Goal: Task Accomplishment & Management: Use online tool/utility

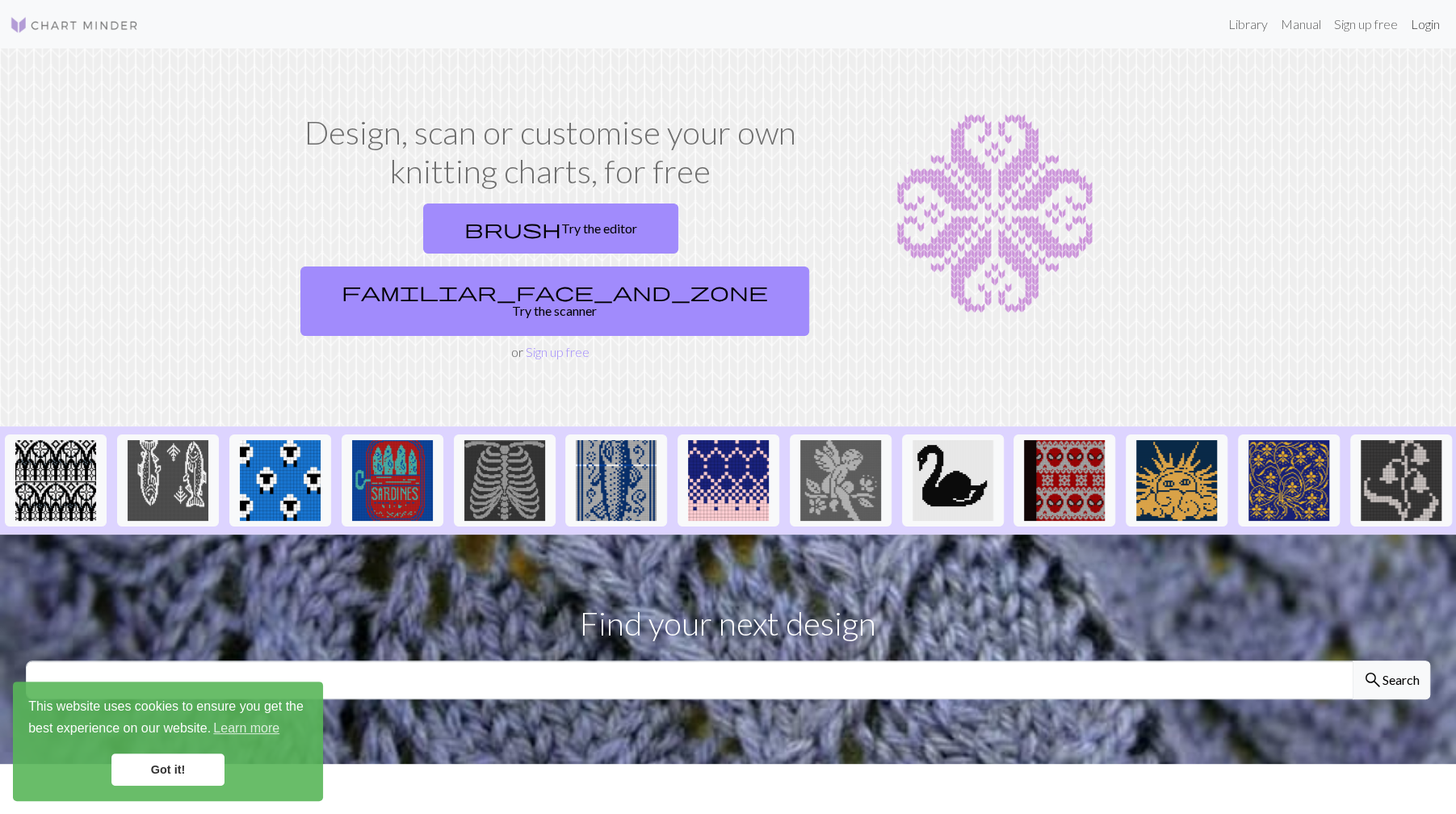
click at [1435, 25] on link "Login" at bounding box center [1426, 24] width 42 height 32
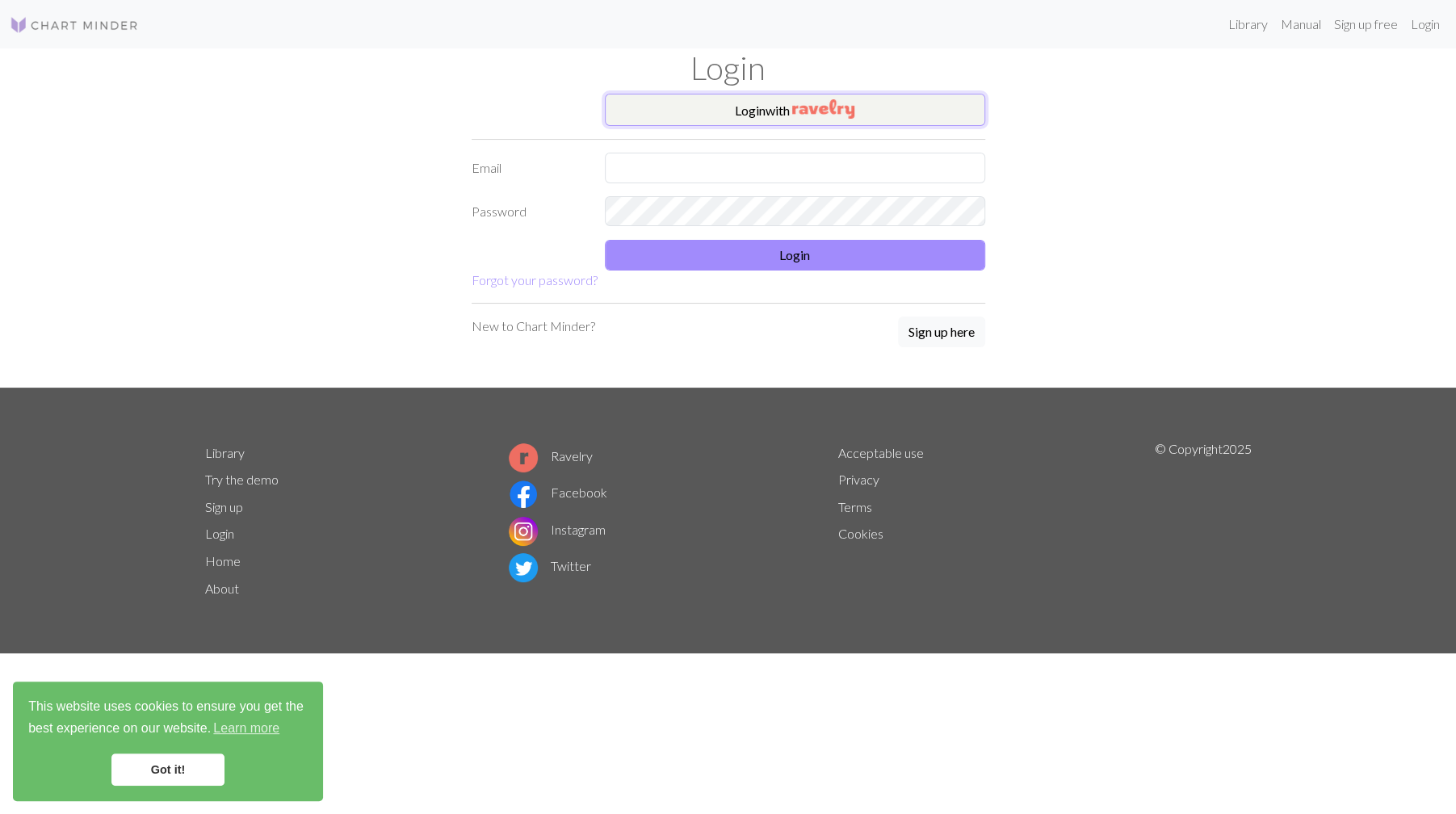
click at [899, 106] on button "Login with" at bounding box center [795, 110] width 381 height 32
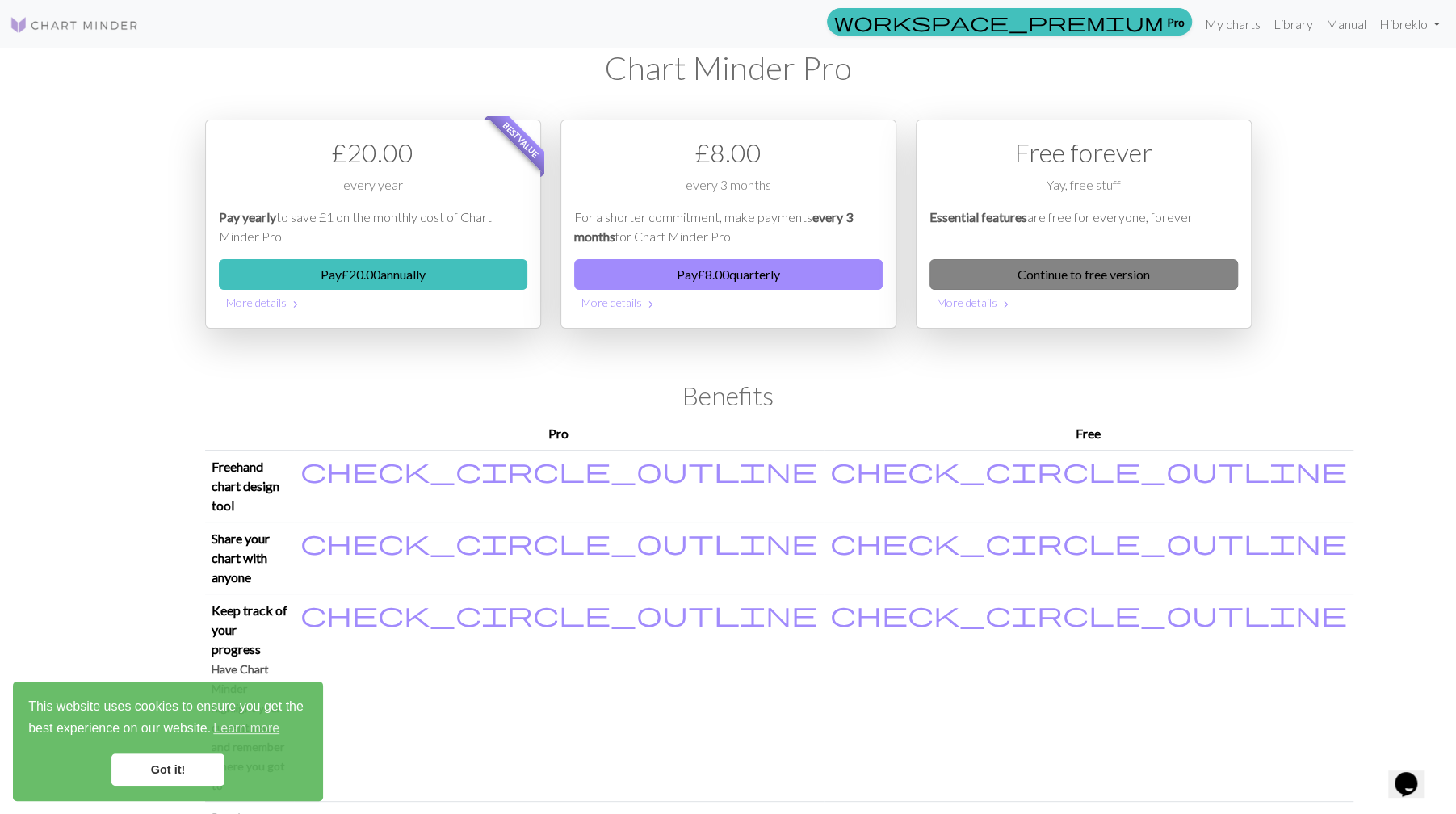
click at [1021, 273] on link "Continue to free version" at bounding box center [1083, 274] width 308 height 30
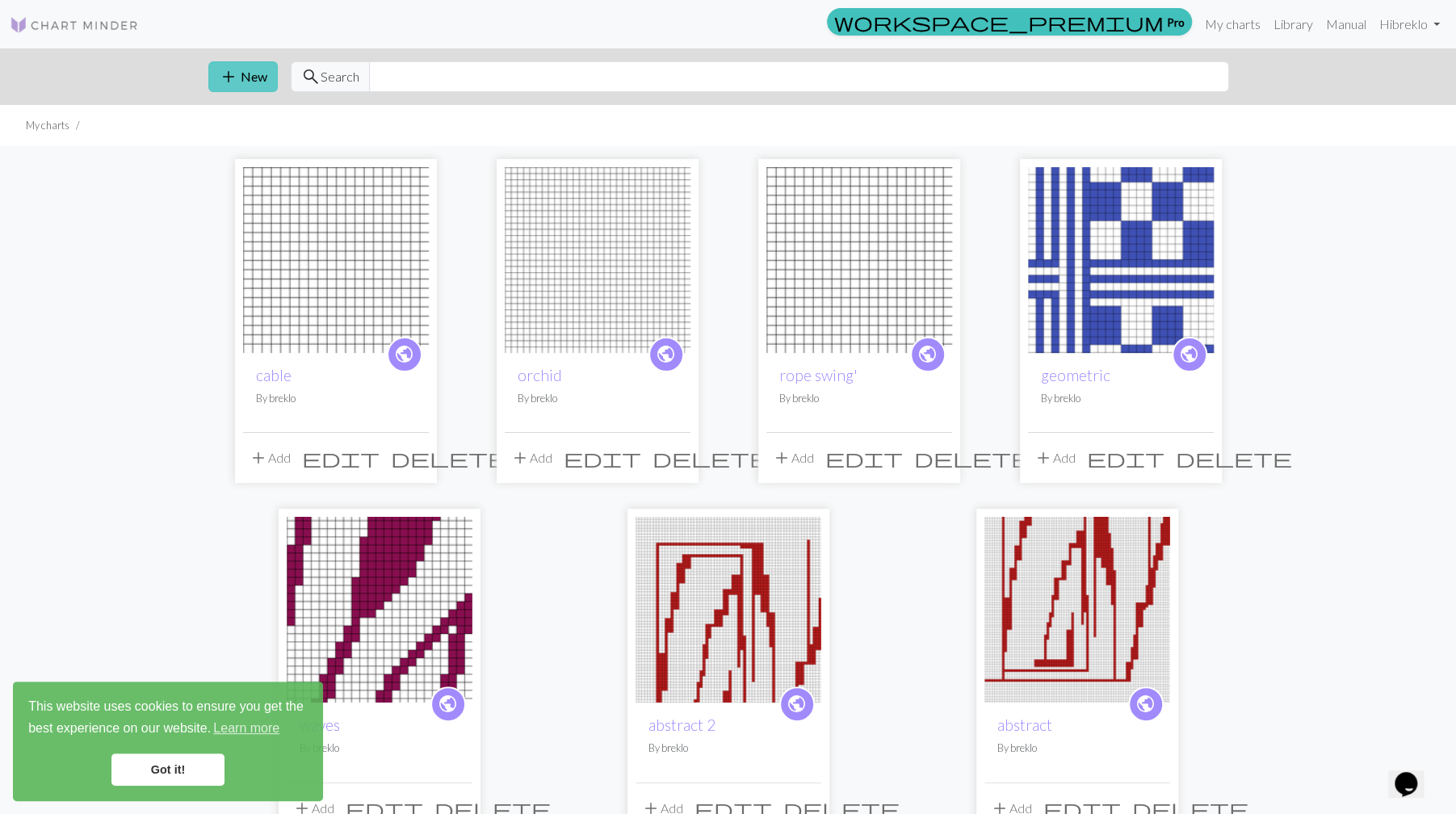
click at [240, 71] on button "add New" at bounding box center [243, 77] width 70 height 30
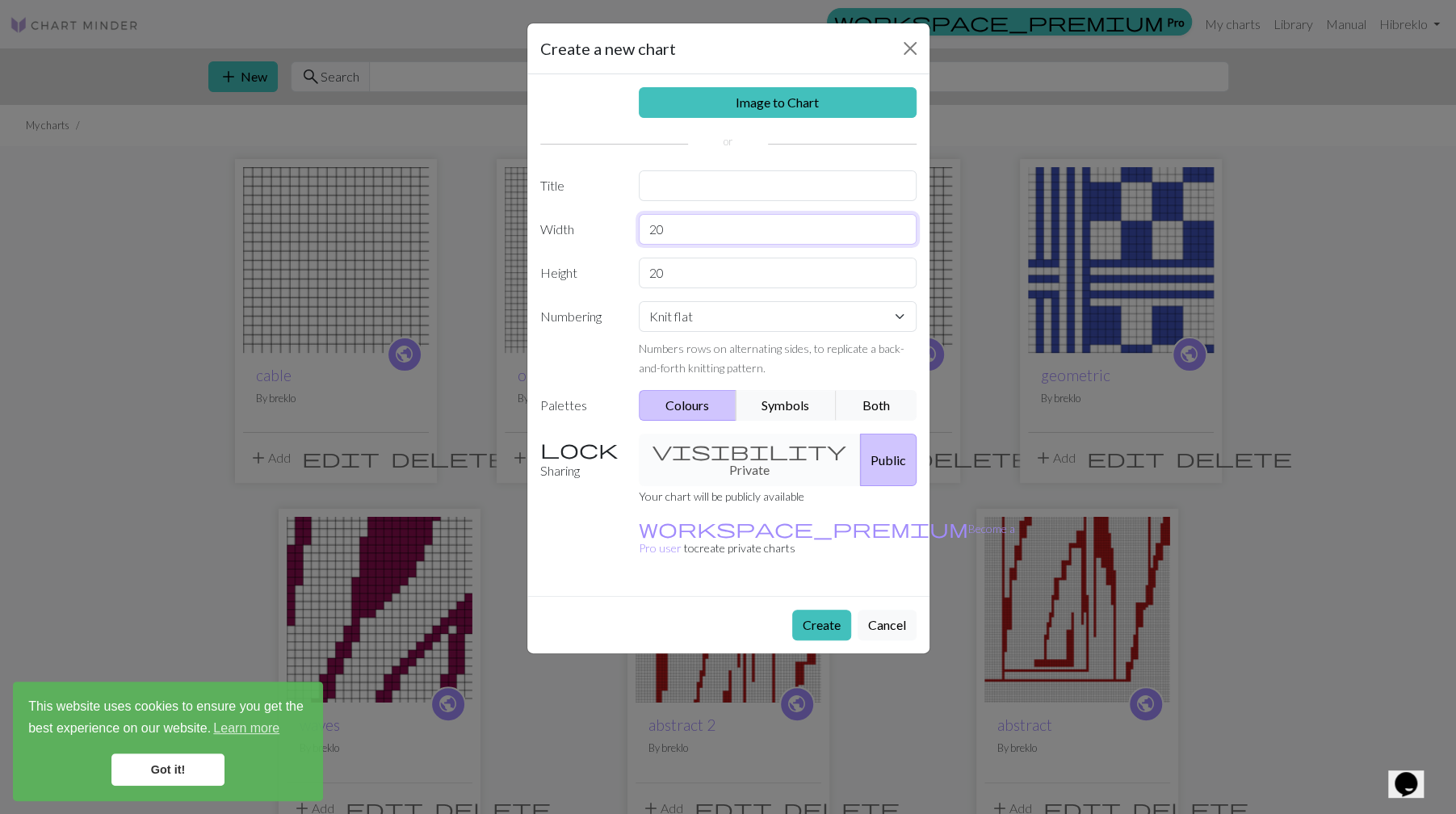
drag, startPoint x: 682, startPoint y: 233, endPoint x: 634, endPoint y: 231, distance: 48.0
click at [634, 231] on div "20" at bounding box center [778, 229] width 298 height 30
type input "80"
click at [826, 609] on button "Create" at bounding box center [822, 625] width 59 height 30
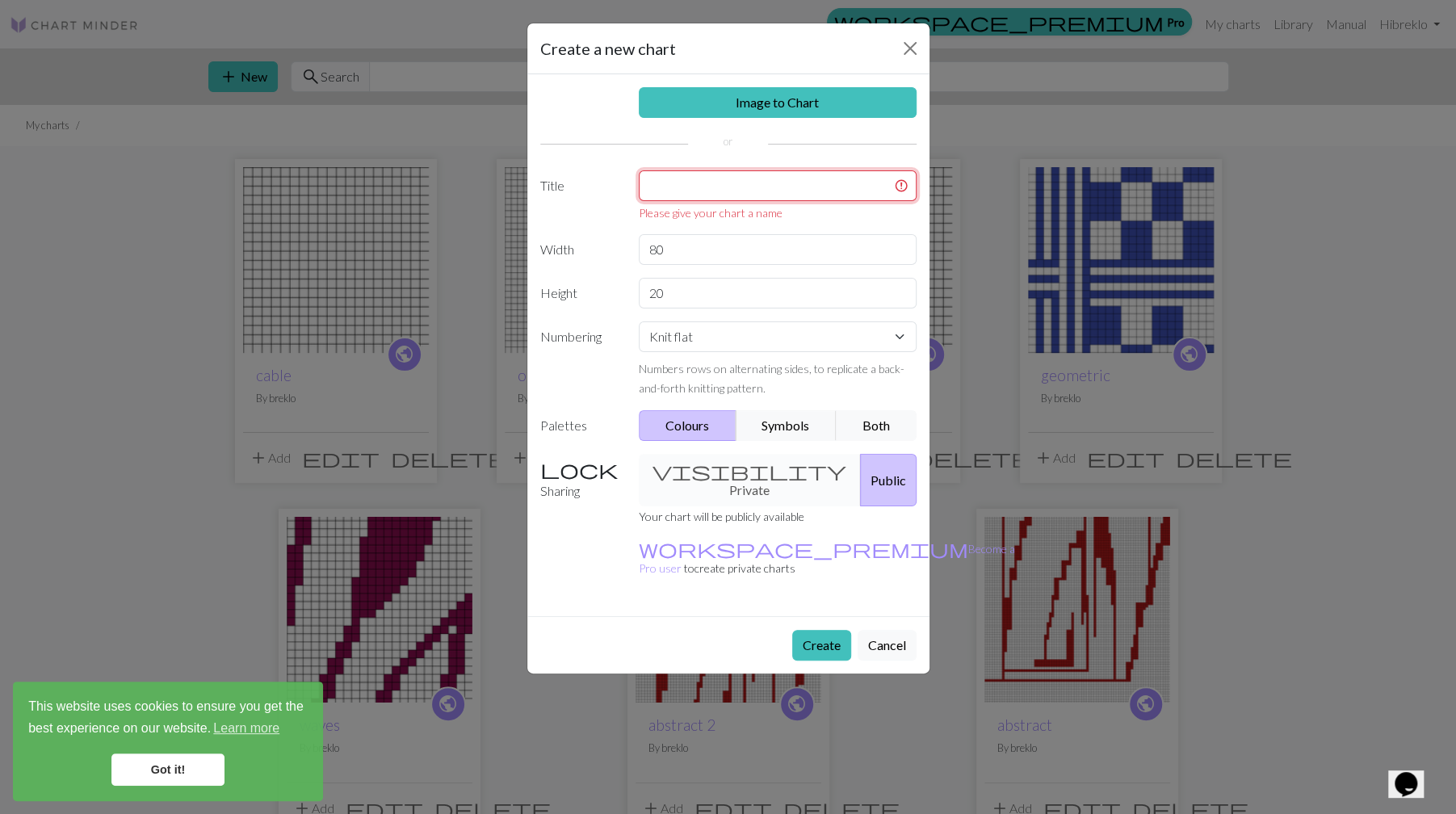
click at [812, 187] on input "text" at bounding box center [778, 186] width 278 height 30
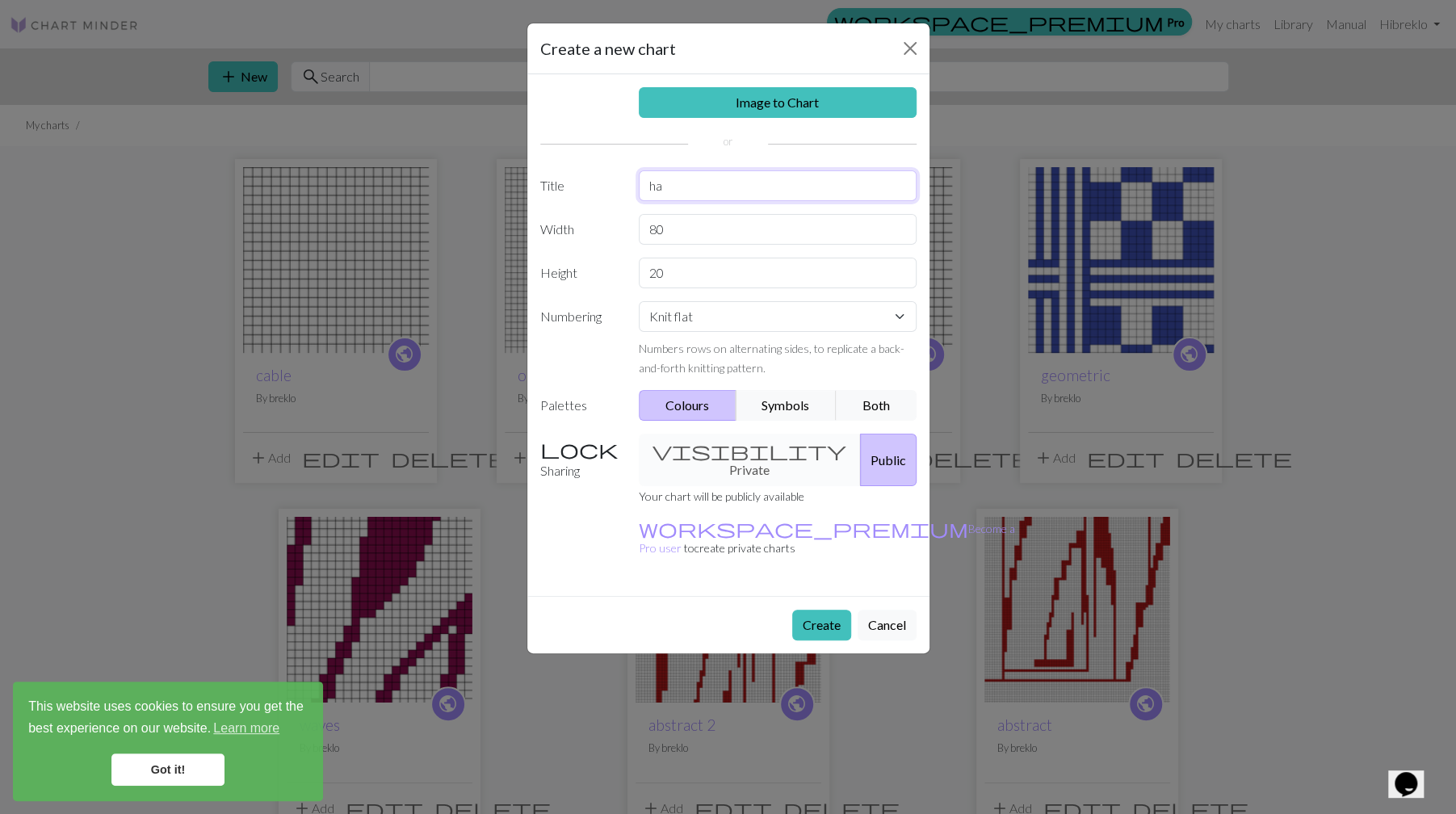
type input "h"
type input "Chart 1 & 2"
click at [819, 609] on button "Create" at bounding box center [822, 625] width 59 height 30
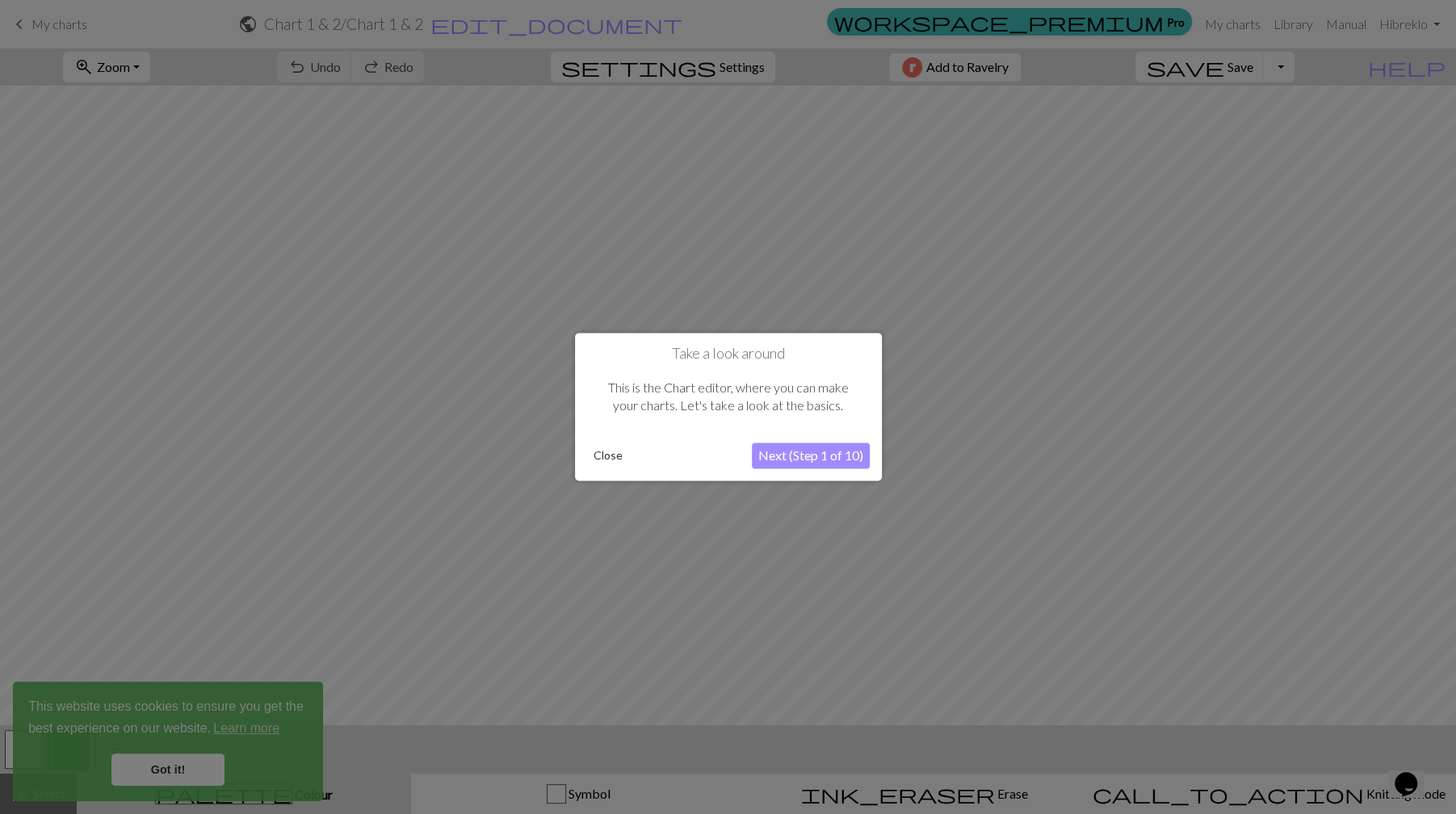
click at [604, 453] on button "Close" at bounding box center [608, 456] width 42 height 24
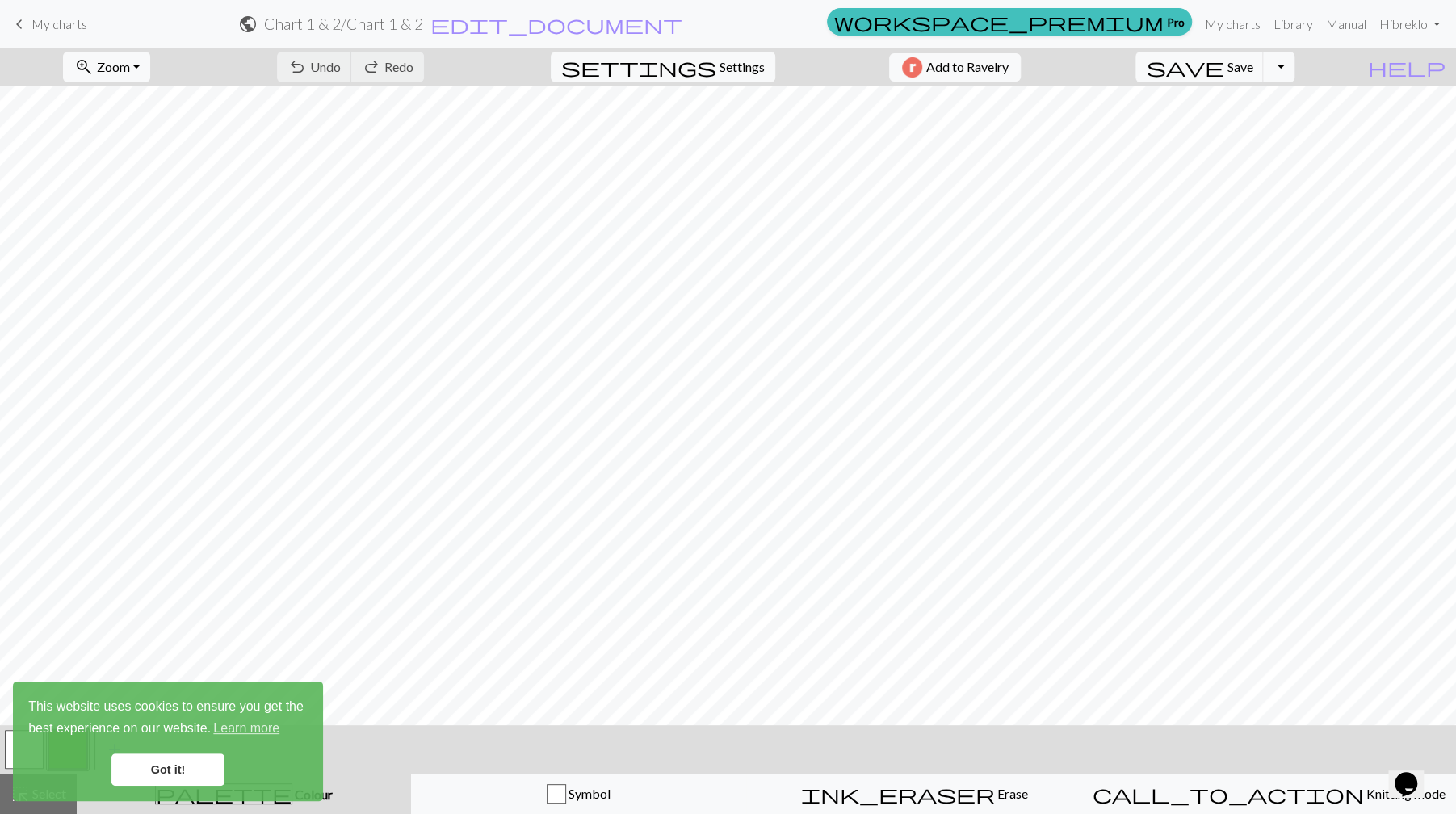
click at [158, 763] on link "Got it!" at bounding box center [168, 769] width 114 height 32
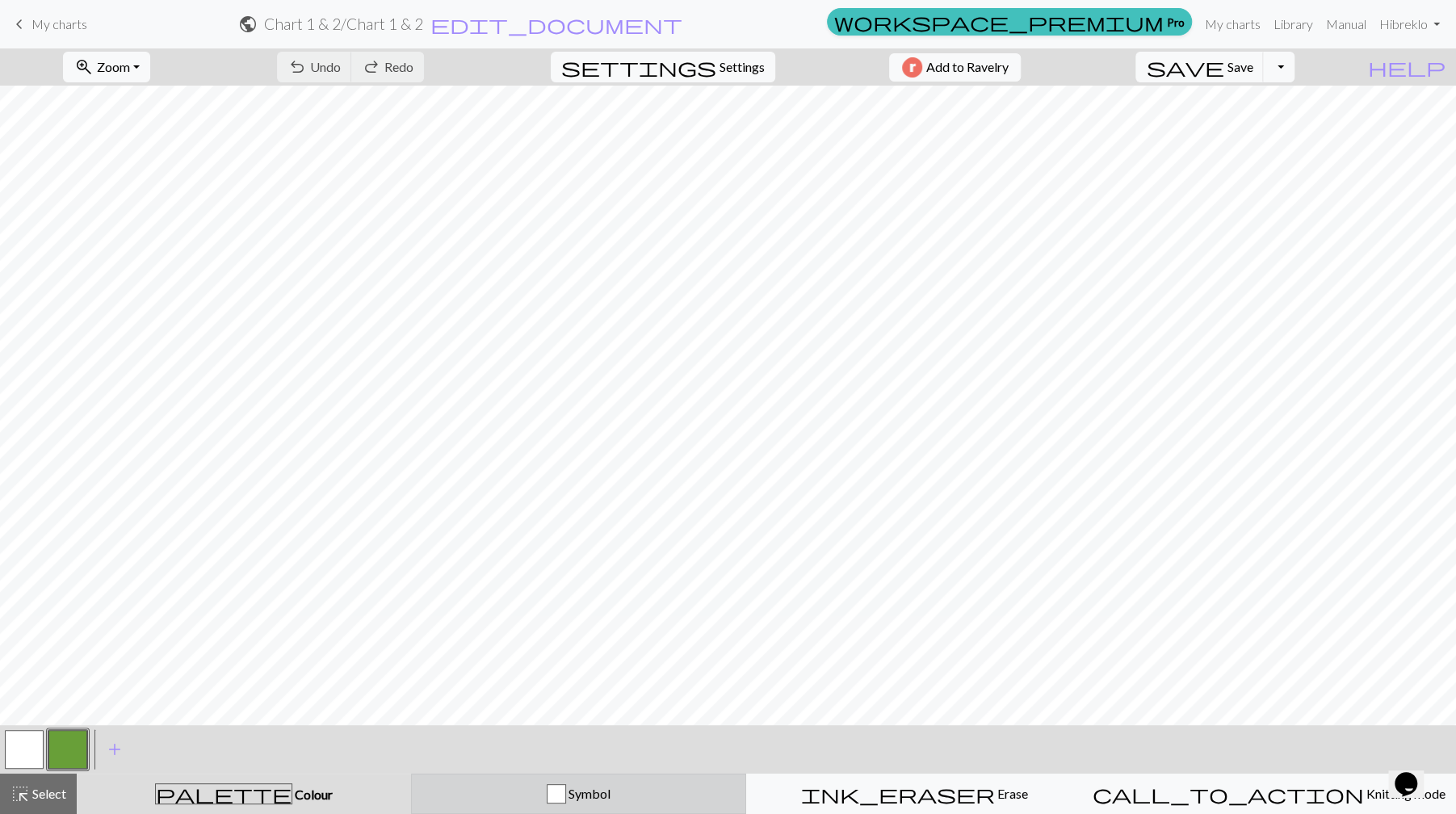
click at [593, 789] on span "Symbol" at bounding box center [589, 793] width 45 height 15
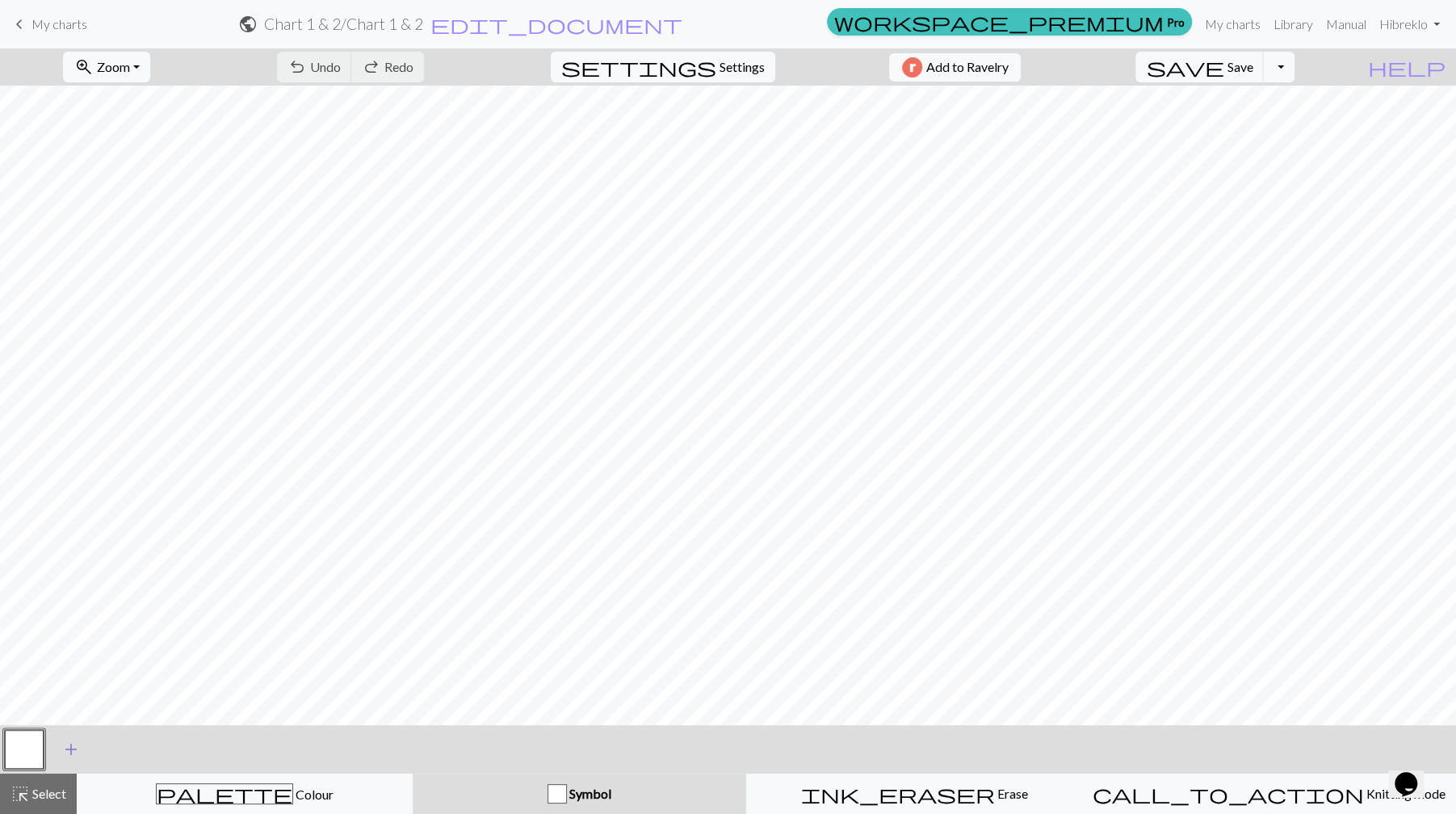
click at [71, 749] on span "add" at bounding box center [72, 749] width 20 height 22
click at [36, 738] on button "button" at bounding box center [23, 749] width 38 height 38
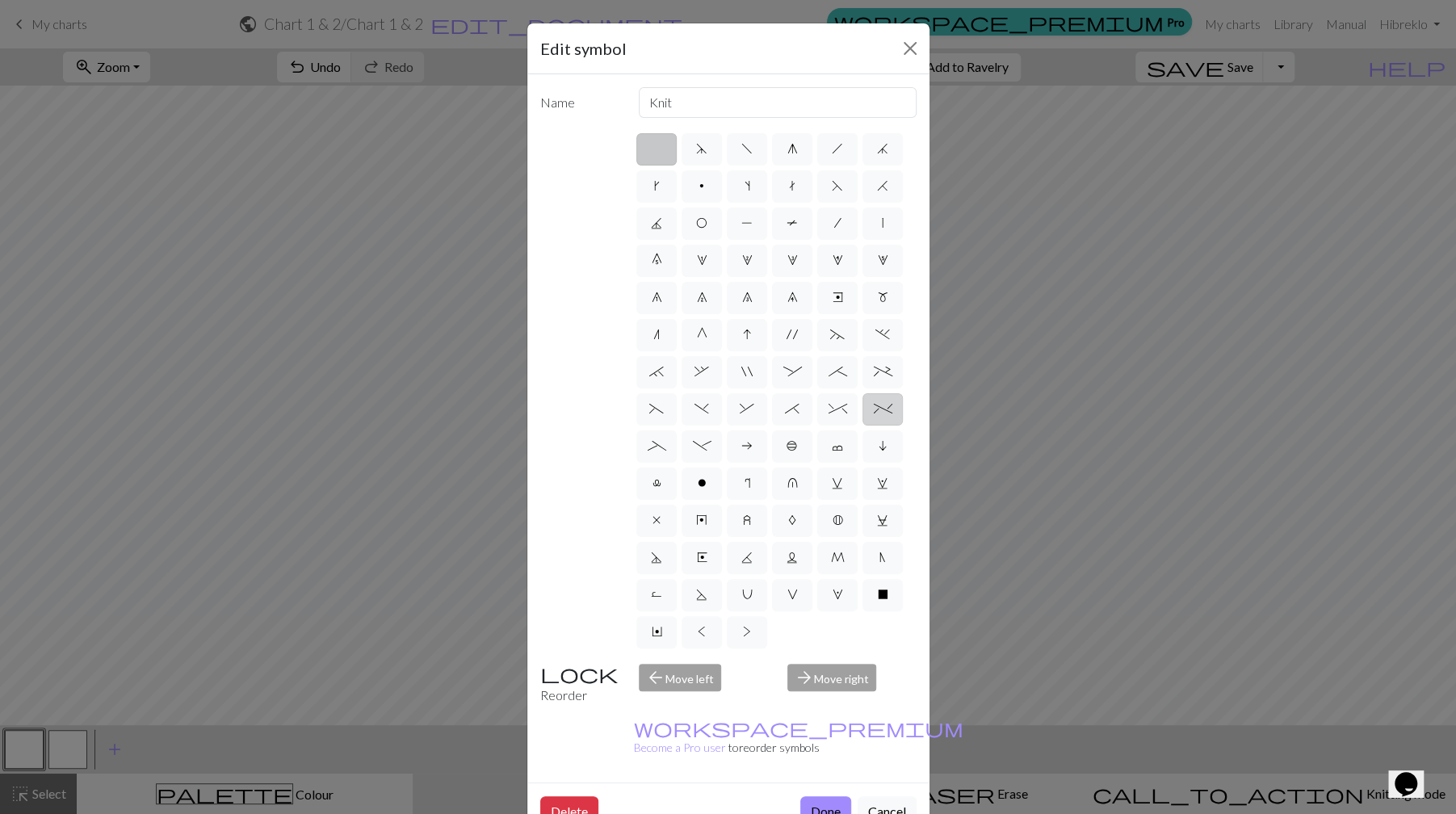
click at [886, 413] on span "%" at bounding box center [883, 408] width 19 height 13
click at [885, 409] on input "%" at bounding box center [879, 404] width 11 height 11
radio input "true"
type input "2 stitch left twist cable"
click at [817, 796] on button "Done" at bounding box center [826, 811] width 51 height 30
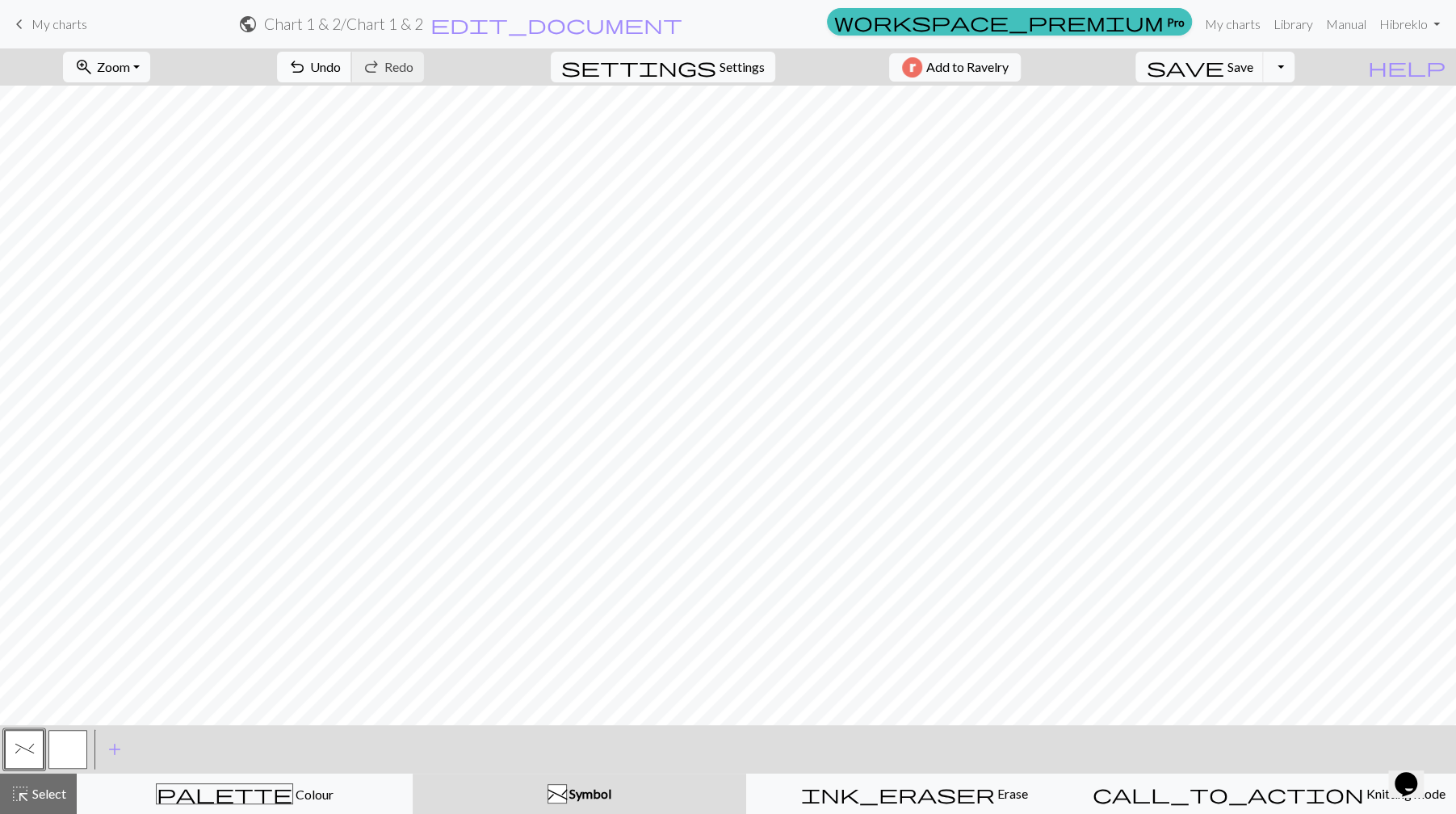
click at [341, 68] on span "Undo" at bounding box center [325, 66] width 30 height 15
click at [63, 727] on div at bounding box center [68, 749] width 44 height 44
click at [69, 746] on button "button" at bounding box center [67, 749] width 38 height 38
click at [71, 749] on button "button" at bounding box center [67, 749] width 38 height 38
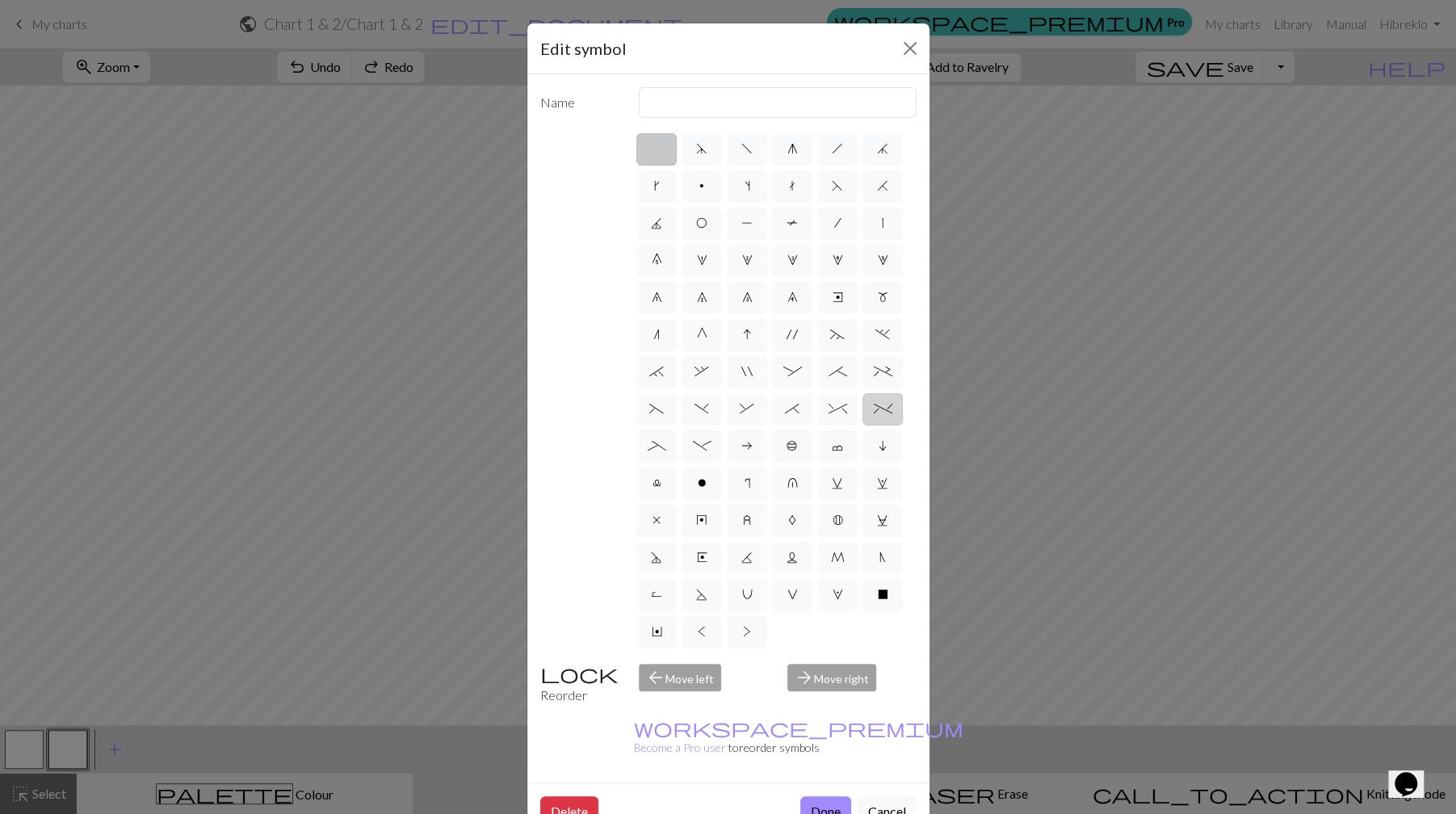
click at [888, 412] on span "%" at bounding box center [883, 408] width 19 height 13
click at [885, 409] on input "%" at bounding box center [879, 404] width 11 height 11
radio input "true"
type input "2 stitch left twist cable"
click at [842, 407] on span "^" at bounding box center [837, 408] width 19 height 13
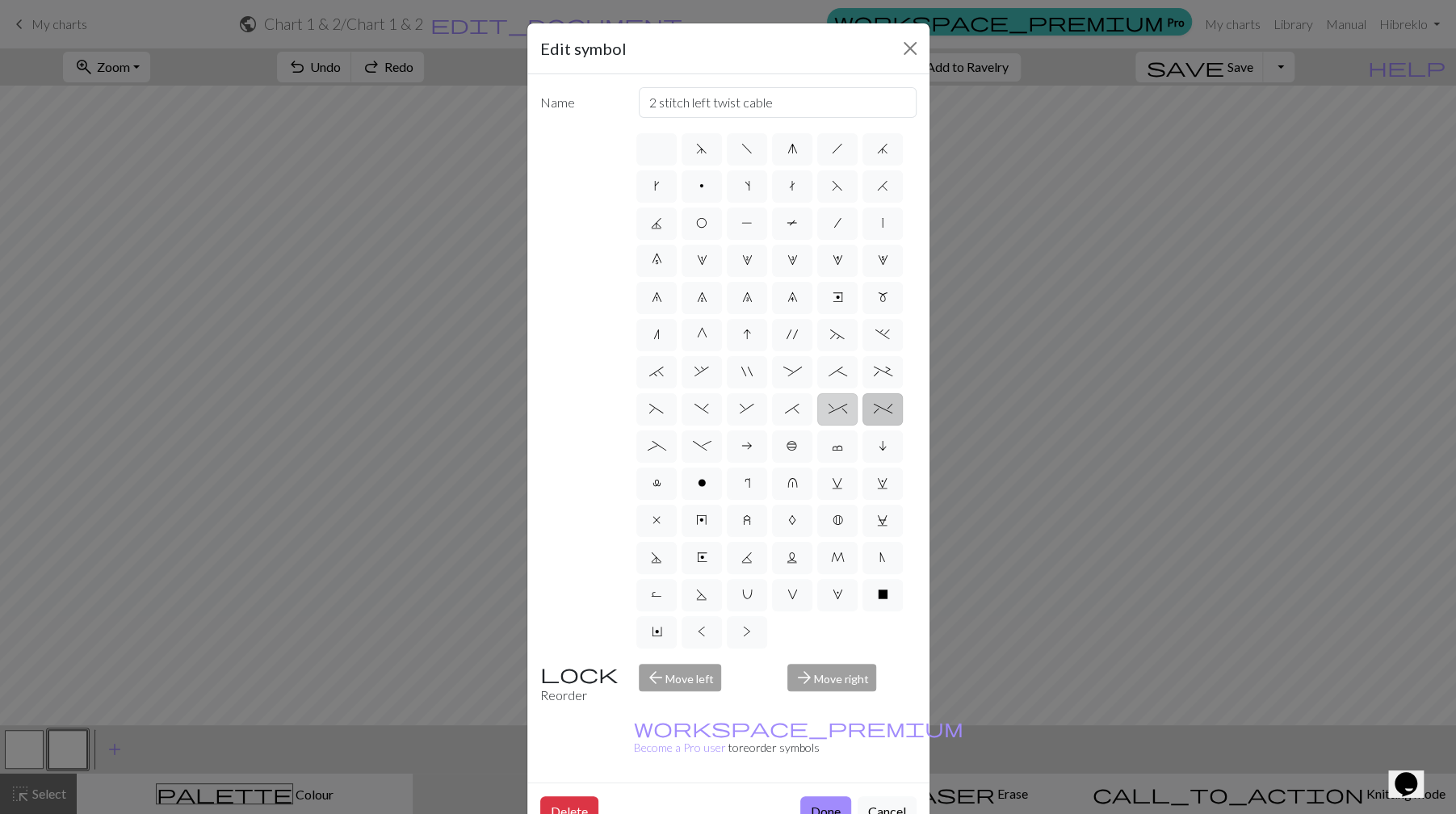
click at [839, 407] on input "^" at bounding box center [834, 404] width 11 height 11
radio input "true"
type input "2 stitch right twist cable"
click at [814, 796] on button "Done" at bounding box center [826, 811] width 51 height 30
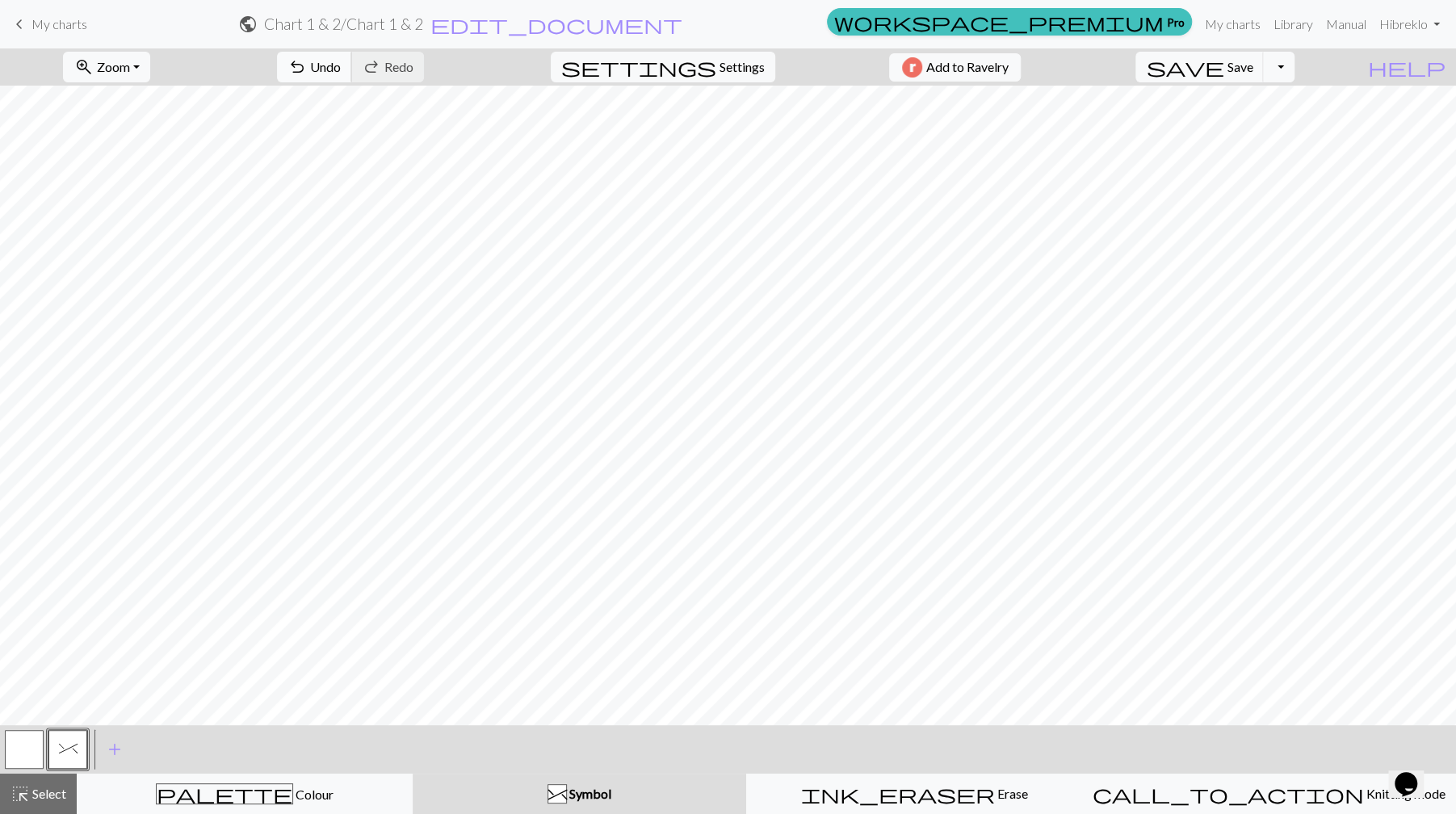
click at [341, 63] on span "Undo" at bounding box center [325, 66] width 30 height 15
click at [114, 744] on span "add" at bounding box center [114, 749] width 20 height 22
click at [114, 744] on button "button" at bounding box center [111, 749] width 38 height 38
click at [111, 747] on button "button" at bounding box center [111, 749] width 38 height 38
click at [111, 747] on div "Edit symbol Name d f g h j k p s t F H J O P T / | 0 1 2 3 4 5 6 7 8 9 e m n G …" at bounding box center [728, 407] width 1456 height 814
